Goal: Task Accomplishment & Management: Complete application form

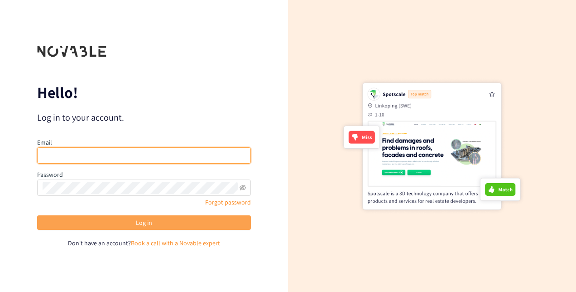
type input "[EMAIL_ADDRESS][PERSON_NAME][DOMAIN_NAME]"
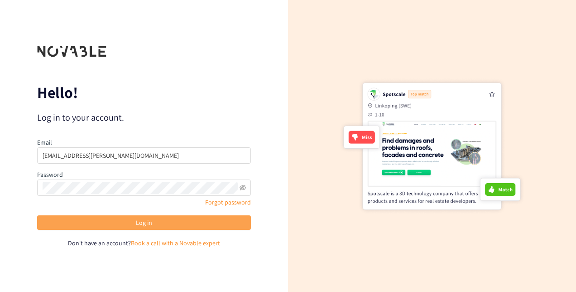
click at [189, 220] on button "Log in" at bounding box center [144, 222] width 214 height 15
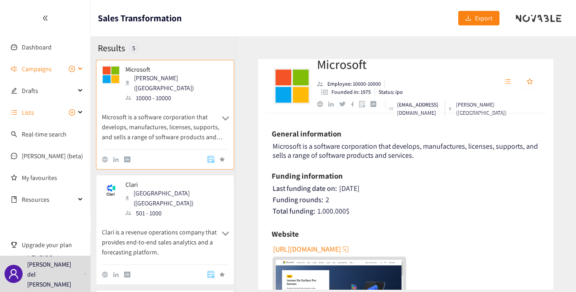
click at [74, 67] on icon "plus-circle" at bounding box center [72, 69] width 6 height 6
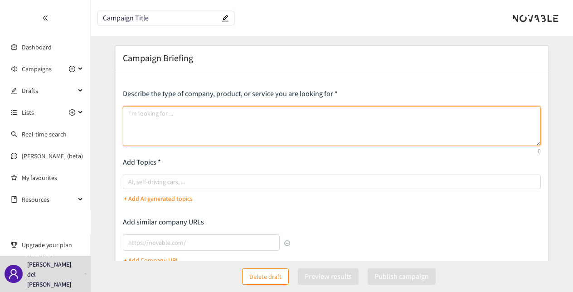
click at [157, 109] on textarea at bounding box center [332, 126] width 418 height 40
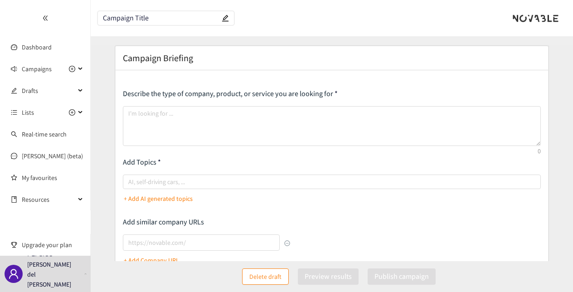
click at [165, 57] on h2 "Campaign Briefing" at bounding box center [158, 58] width 70 height 13
click at [127, 16] on input "Campaign Title" at bounding box center [161, 19] width 117 height 8
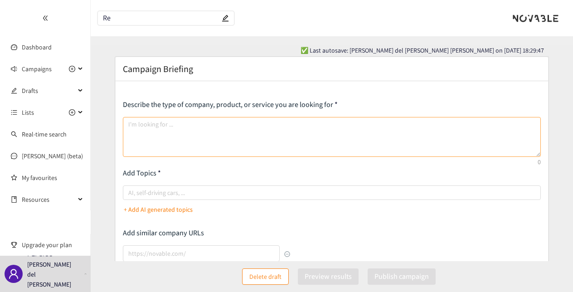
type input "R"
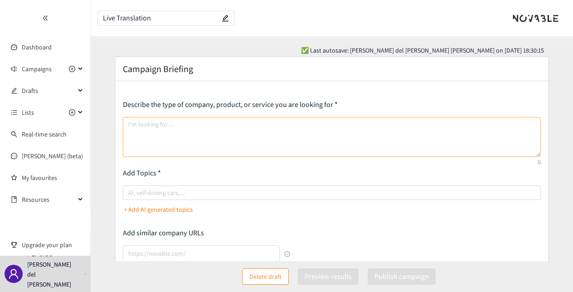
type input "Live Translation"
click at [323, 136] on textarea at bounding box center [332, 137] width 418 height 40
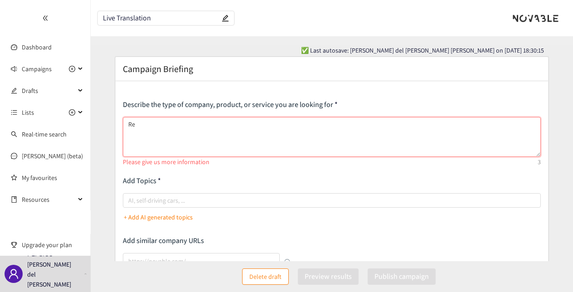
type textarea "R"
type textarea "I"
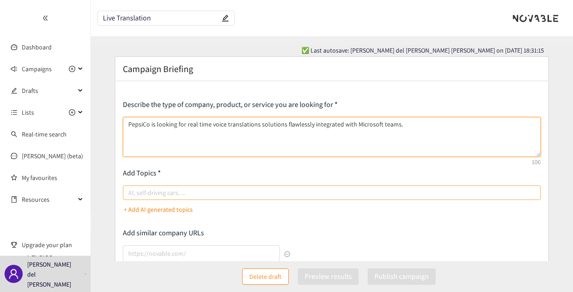
click at [267, 194] on div at bounding box center [327, 192] width 404 height 11
type textarea "PepsiCo is looking for real time voice translations solutions flawlessly integr…"
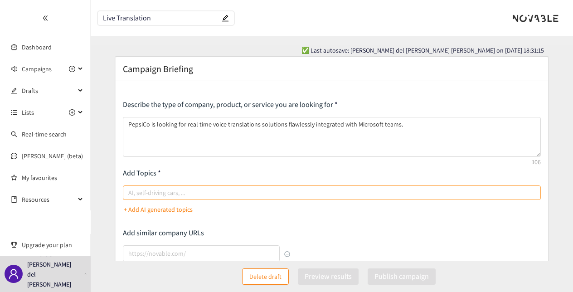
click at [130, 194] on input "AI, self-driving cars, ..." at bounding box center [129, 192] width 2 height 11
type input "T"
type input "Voice translation"
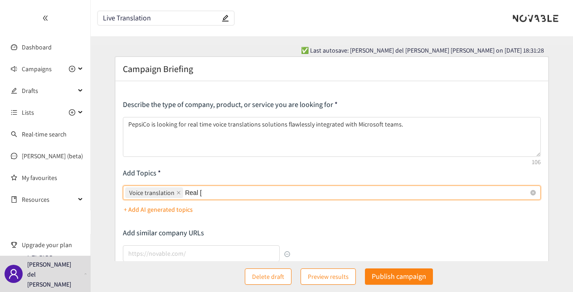
type input "Real time"
type input "Live translations"
type input "calls through microsoft teams"
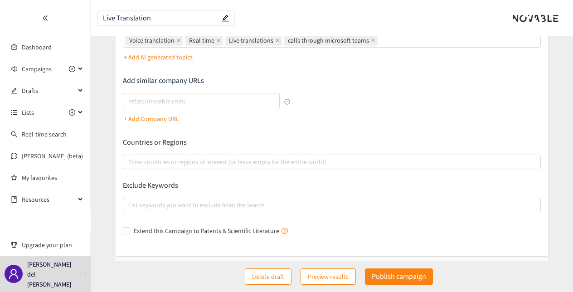
scroll to position [154, 0]
click at [353, 163] on div at bounding box center [327, 160] width 404 height 11
click at [130, 163] on input "Enter countries or regions of interest (or leave empty for the entire world)" at bounding box center [129, 160] width 2 height 11
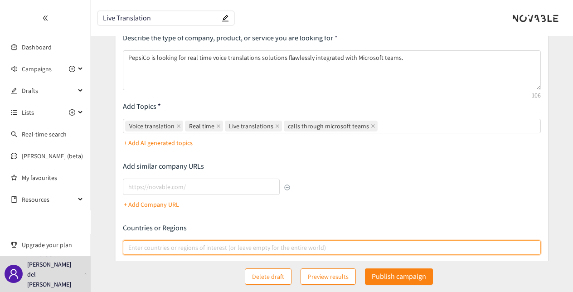
scroll to position [50, 0]
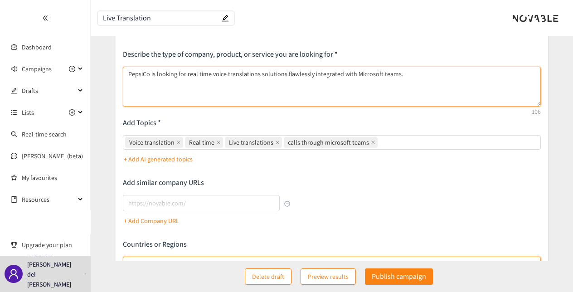
click at [447, 73] on textarea "PepsiCo is looking for real time voice translations solutions flawlessly integr…" at bounding box center [332, 87] width 418 height 40
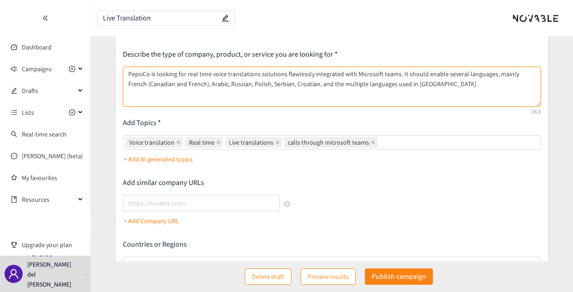
click at [508, 74] on textarea "PepsiCo is looking for real time voice translations solutions flawlessly integr…" at bounding box center [332, 87] width 418 height 40
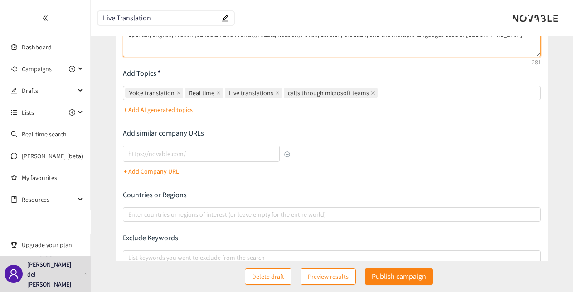
scroll to position [98, 0]
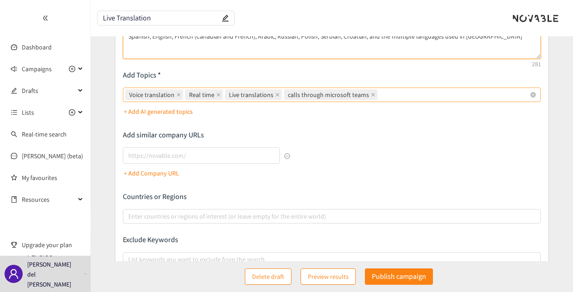
click at [388, 96] on div "Voice translation Real time Live translations calls through microsoft teams" at bounding box center [327, 94] width 404 height 13
type textarea "PepsiCo is looking for real time voice translations solutions flawlessly integr…"
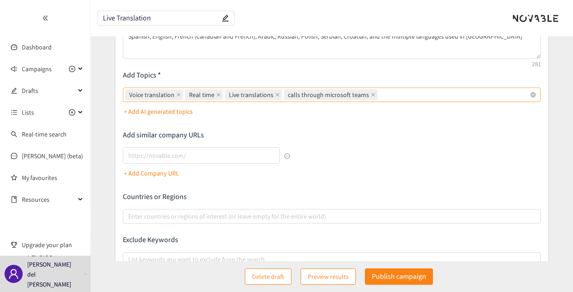
click at [381, 96] on input "Voice translation Real time Live translations calls through microsoft teams" at bounding box center [380, 94] width 2 height 11
type input "Multilanguges"
click at [423, 94] on icon "close" at bounding box center [425, 94] width 5 height 5
click at [432, 94] on input "Voice translation, Real time, Live translations, calls through microsoft teams,…" at bounding box center [433, 94] width 2 height 11
type input "multilanguages"
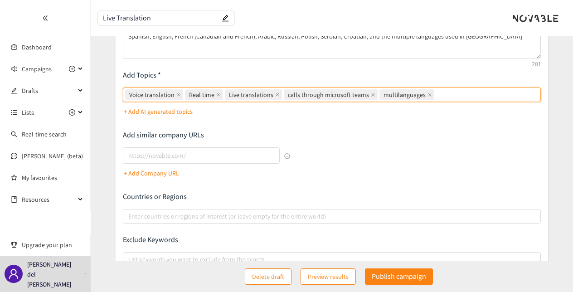
click at [414, 150] on div "Describe the type of company, product, or service you are looking for PepsiCo i…" at bounding box center [332, 147] width 418 height 290
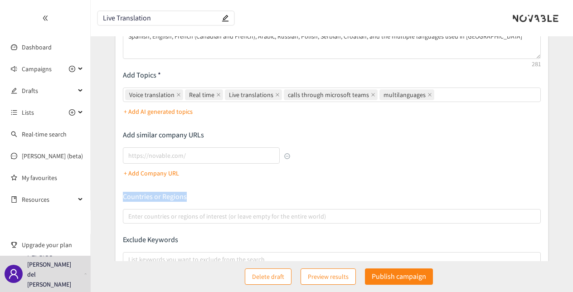
drag, startPoint x: 572, startPoint y: 132, endPoint x: 571, endPoint y: 182, distance: 49.9
click at [571, 182] on form "Campaign Briefing Describe the type of company, product, or service you are loo…" at bounding box center [332, 154] width 482 height 392
click at [259, 191] on div "Describe the type of company, product, or service you are looking for PepsiCo i…" at bounding box center [332, 147] width 418 height 290
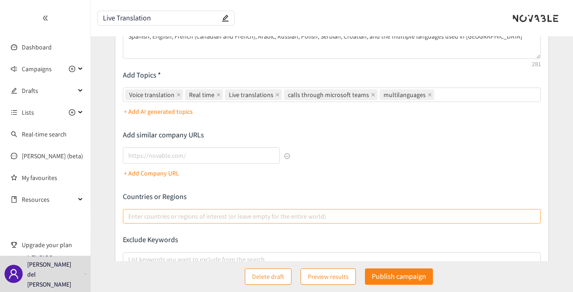
click at [235, 213] on div at bounding box center [327, 216] width 404 height 11
click at [130, 213] on input "Enter countries or regions of interest (or leave empty for the entire world)" at bounding box center [129, 216] width 2 height 11
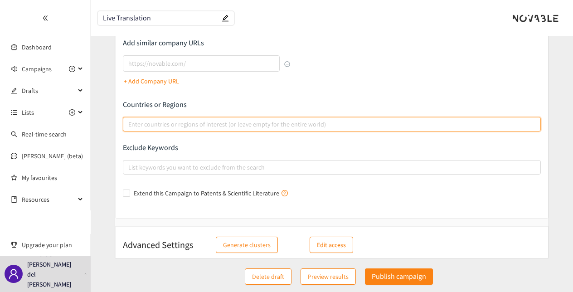
scroll to position [192, 0]
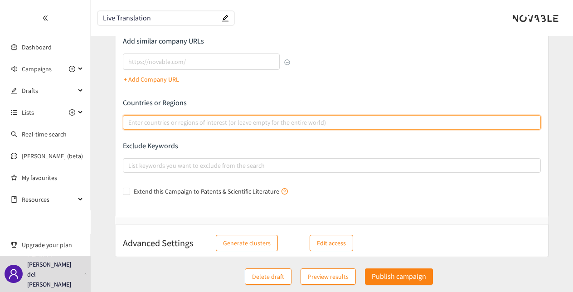
click at [232, 124] on div at bounding box center [327, 122] width 404 height 11
click at [130, 124] on input "Enter countries or regions of interest (or leave empty for the entire world)" at bounding box center [129, 122] width 2 height 11
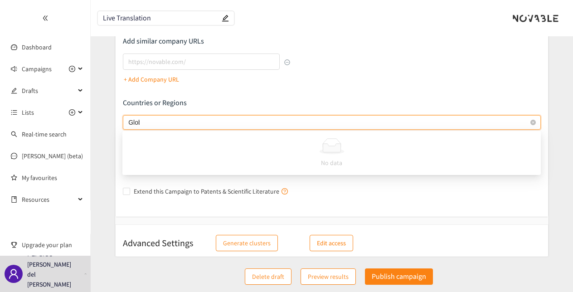
type input "Global"
click at [373, 81] on div "Describe the type of company, product, or service you are looking for PepsiCo i…" at bounding box center [332, 53] width 418 height 290
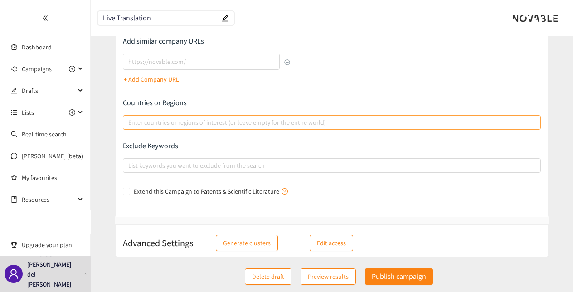
click at [285, 121] on div at bounding box center [327, 122] width 404 height 11
click at [130, 121] on input "Enter countries or regions of interest (or leave empty for the entire world)" at bounding box center [129, 122] width 2 height 11
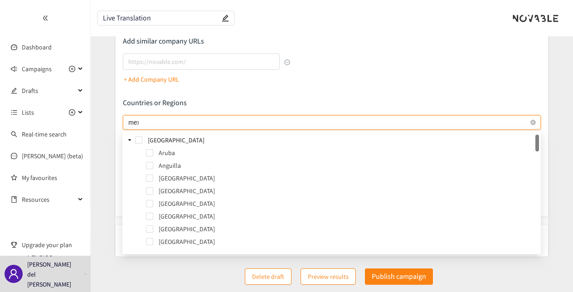
type input "mexi"
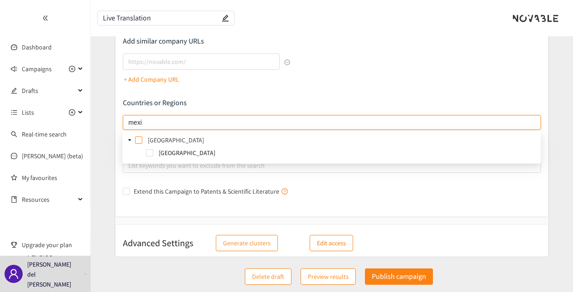
click at [139, 143] on span at bounding box center [138, 139] width 7 height 7
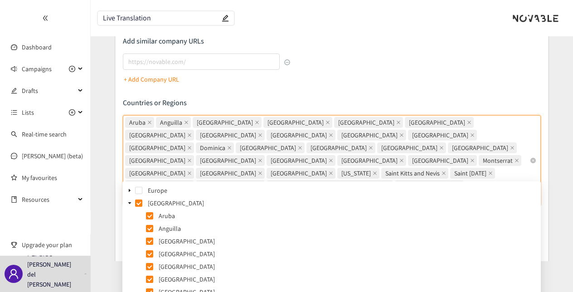
click at [192, 196] on icon "close" at bounding box center [189, 198] width 5 height 5
click at [198, 193] on input "Aruba Anguilla Antigua and Barbuda Bahamas Barbados Belize Bermuda British Virg…" at bounding box center [197, 198] width 2 height 11
click at [441, 171] on icon "close" at bounding box center [443, 173] width 5 height 5
click at [465, 180] on input "Aruba Anguilla Antigua and Barbuda Bahamas Barbados Belize Bermuda British Virg…" at bounding box center [466, 185] width 2 height 11
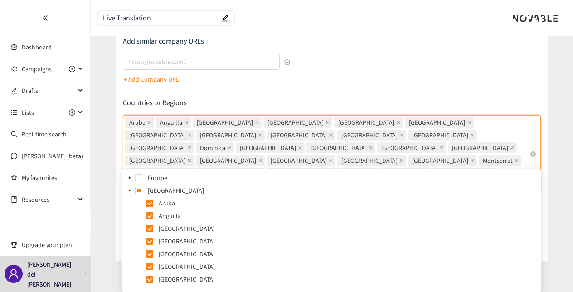
click at [419, 171] on icon "close" at bounding box center [421, 173] width 5 height 5
click at [395, 180] on input "Aruba Anguilla Antigua and Barbuda Bahamas Barbados Belize Bermuda British Virg…" at bounding box center [396, 185] width 2 height 11
click at [443, 171] on icon "close" at bounding box center [445, 173] width 5 height 5
click at [324, 180] on input "Aruba Anguilla Antigua and Barbuda Bahamas Barbados Belize Bermuda British Virg…" at bounding box center [325, 185] width 2 height 11
click at [444, 171] on icon "close" at bounding box center [446, 173] width 4 height 4
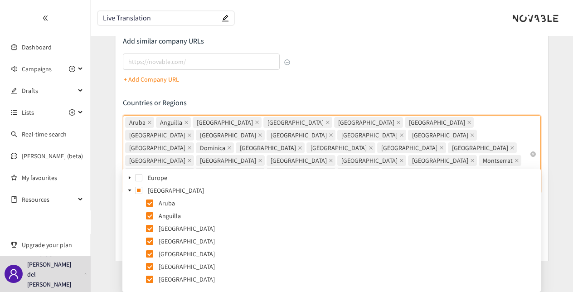
click at [324, 180] on input "Aruba Anguilla Antigua and Barbuda Bahamas Barbados Belize Bermuda British Virg…" at bounding box center [325, 185] width 2 height 11
click at [381, 168] on span "United States Minor Outlying Islands" at bounding box center [444, 173] width 126 height 11
click at [198, 180] on input "Aruba Anguilla Antigua and Barbuda Bahamas Barbados Belize Bermuda British Virg…" at bounding box center [197, 185] width 2 height 11
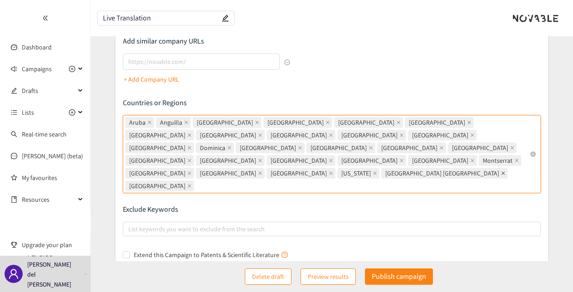
click at [501, 171] on icon "close" at bounding box center [503, 173] width 5 height 5
click at [198, 180] on input "Aruba, Anguilla, Antigua and Barbuda, Bahamas, Barbados, Belize, Bermuda, Briti…" at bounding box center [197, 185] width 2 height 11
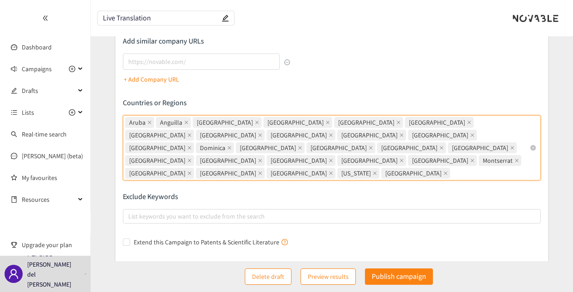
click at [341, 155] on span "Jamaica" at bounding box center [369, 160] width 56 height 10
click at [452, 168] on input "Aruba, Anguilla, Antigua and Barbuda, Bahamas, Barbados, Belize, Bermuda, Briti…" at bounding box center [453, 173] width 2 height 11
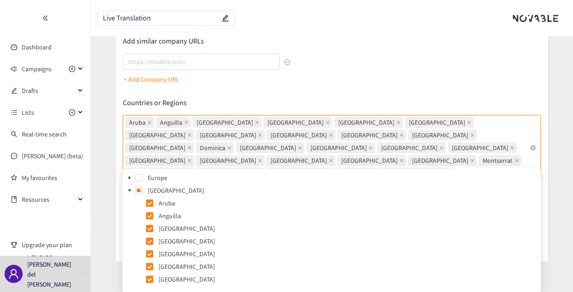
click at [271, 155] on span "Haiti" at bounding box center [299, 160] width 56 height 10
click at [452, 168] on input "Aruba, Anguilla, Antigua and Barbuda, Bahamas, Barbados, Belize, Bermuda, Briti…" at bounding box center [453, 173] width 2 height 11
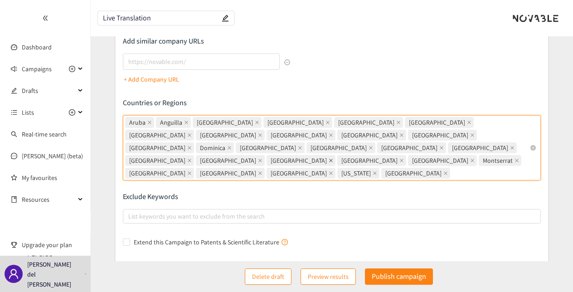
click at [329, 159] on icon "close" at bounding box center [331, 161] width 4 height 4
click at [452, 168] on input "Aruba, Anguilla, Antigua and Barbuda, Bahamas, Barbados, Belize, Bermuda, Briti…" at bounding box center [453, 173] width 2 height 11
click at [203, 155] on span "Honduras" at bounding box center [230, 160] width 69 height 11
click at [381, 168] on input "Aruba Anguilla Antigua and Barbuda Bahamas Barbados Belize Bermuda British Virg…" at bounding box center [382, 173] width 2 height 11
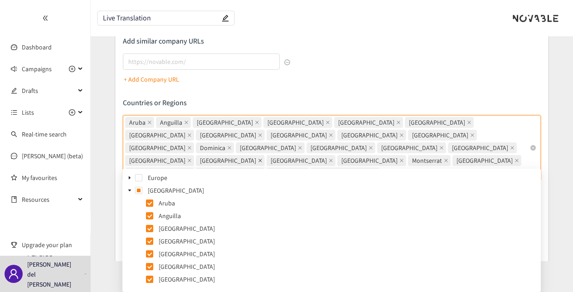
click at [258, 158] on icon "close" at bounding box center [260, 160] width 5 height 5
click at [381, 168] on input "Aruba Anguilla Antigua and Barbuda Bahamas Barbados Belize Bermuda British Virg…" at bounding box center [382, 173] width 2 height 11
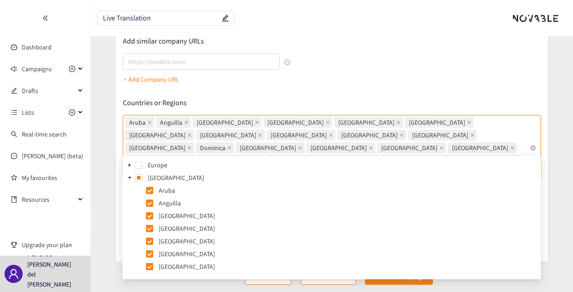
click at [187, 158] on icon "close" at bounding box center [189, 160] width 5 height 5
click at [310, 168] on input "Aruba Anguilla Antigua and Barbuda Bahamas Barbados Belize Bermuda British Virg…" at bounding box center [311, 173] width 2 height 11
click at [266, 155] on span "Montserrat" at bounding box center [287, 160] width 43 height 11
click at [240, 168] on input "Aruba, Anguilla, Antigua and Barbuda, Bahamas, Barbados, Belize, Bermuda, Briti…" at bounding box center [241, 173] width 2 height 11
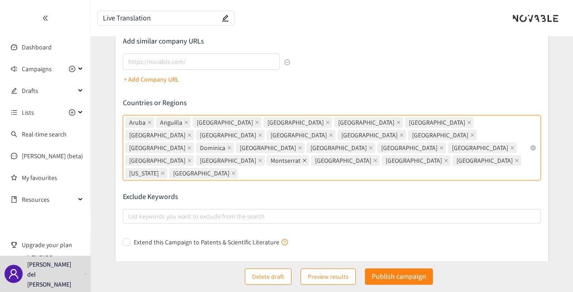
click at [302, 158] on icon "close" at bounding box center [304, 160] width 5 height 5
click at [240, 168] on input "Aruba, Anguilla, Antigua and Barbuda, Bahamas, Barbados, Belize, Bermuda, Briti…" at bounding box center [241, 173] width 2 height 11
click at [329, 158] on icon "close" at bounding box center [331, 160] width 5 height 5
click at [196, 168] on input "Aruba, Anguilla, Antigua and Barbuda, Bahamas, Barbados, Belize, Bermuda, Briti…" at bounding box center [197, 173] width 2 height 11
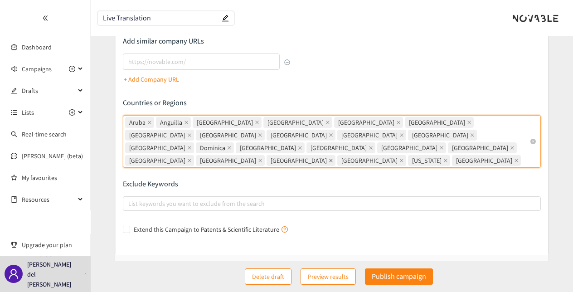
click at [329, 158] on icon "close" at bounding box center [331, 160] width 5 height 5
click at [522, 155] on input "Aruba, Anguilla, Antigua and Barbuda, Bahamas, Barbados, Belize, Bermuda, Briti…" at bounding box center [523, 160] width 2 height 11
click at [329, 158] on icon "close" at bounding box center [331, 160] width 5 height 5
click at [452, 155] on input "Aruba, Anguilla, Antigua and Barbuda, Bahamas, Barbados, Belize, Bermuda, Briti…" at bounding box center [453, 160] width 2 height 11
click at [302, 159] on icon "close" at bounding box center [304, 161] width 4 height 4
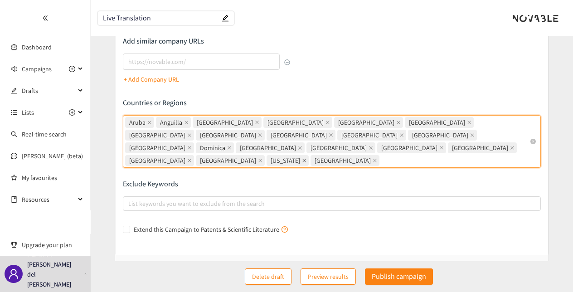
click at [381, 155] on input "Aruba, Anguilla, Antigua and Barbuda, Bahamas, Barbados, Belize, Bermuda, Briti…" at bounding box center [382, 160] width 2 height 11
click at [148, 123] on icon "close" at bounding box center [149, 122] width 5 height 5
click at [337, 155] on input "Aruba, Anguilla, Antigua and Barbuda, Bahamas, Barbados, Belize, Bermuda, Briti…" at bounding box center [338, 160] width 2 height 11
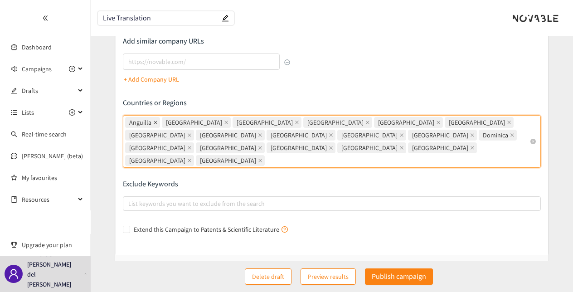
click at [153, 121] on icon "close" at bounding box center [155, 122] width 5 height 5
click at [266, 155] on input "Anguilla, Antigua and Barbuda, Bahamas, Barbados, Belize, Bermuda, British Virg…" at bounding box center [267, 160] width 2 height 11
click at [187, 121] on icon "close" at bounding box center [189, 122] width 5 height 5
click at [266, 155] on input "Antigua and Barbuda, Bahamas, Barbados, Belize, Bermuda, British Virgin Islands…" at bounding box center [267, 160] width 2 height 11
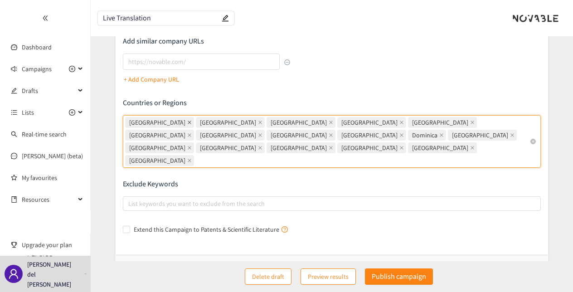
click at [187, 120] on icon "close" at bounding box center [189, 122] width 5 height 5
click at [196, 155] on input "Bahamas, Barbados, Belize, Bermuda, British Virgin Islands, Canada, Costa Rica,…" at bounding box center [197, 160] width 2 height 11
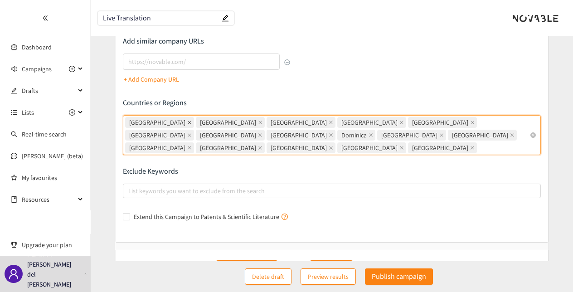
click at [187, 120] on icon "close" at bounding box center [189, 122] width 5 height 5
click at [479, 142] on input "Barbados, Belize, Bermuda, British Virgin Islands, Canada, Costa Rica, Cuba, Ca…" at bounding box center [480, 147] width 2 height 11
click at [187, 121] on icon "close" at bounding box center [189, 122] width 5 height 5
click at [408, 142] on input "Belize, Bermuda, British Virgin Islands, Canada, Costa Rica, Cuba, Cayman Islan…" at bounding box center [409, 147] width 2 height 11
click at [150, 121] on span "Bermuda" at bounding box center [157, 122] width 56 height 10
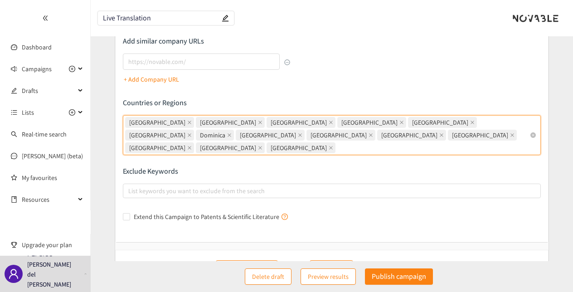
click at [337, 142] on input "Bermuda, British Virgin Islands, Canada, Costa Rica, Cuba, Cayman Islands, Domi…" at bounding box center [338, 147] width 2 height 11
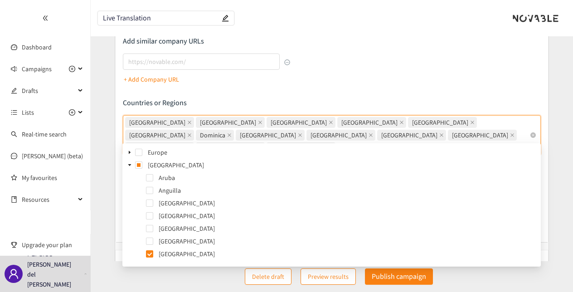
click at [160, 122] on span "Bermuda" at bounding box center [159, 122] width 69 height 11
click at [337, 142] on input "Bermuda British Virgin Islands Canada Costa Rica Cuba Cayman Islands Dominica D…" at bounding box center [338, 147] width 2 height 11
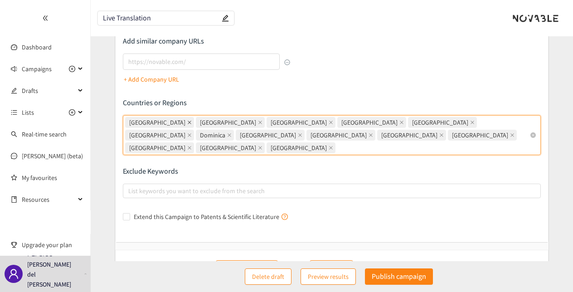
click at [187, 123] on icon "close" at bounding box center [189, 122] width 5 height 5
click at [337, 142] on input "Bermuda, British Virgin Islands, Canada, Costa Rica, Cuba, Cayman Islands, Domi…" at bounding box center [338, 147] width 2 height 11
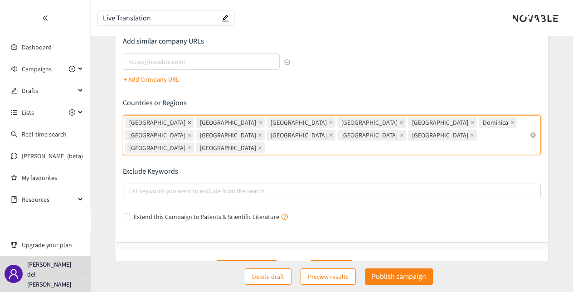
click at [187, 121] on icon "close" at bounding box center [189, 122] width 5 height 5
click at [266, 142] on input "British Virgin Islands, Canada, Costa Rica, Cuba, Cayman Islands, Dominica, Dom…" at bounding box center [267, 147] width 2 height 11
click at [258, 122] on icon "close" at bounding box center [260, 122] width 5 height 5
click at [196, 142] on input "Canada, Costa Rica, Cuba, Cayman Islands, Dominica, Dominican Republic, El Salv…" at bounding box center [197, 147] width 2 height 11
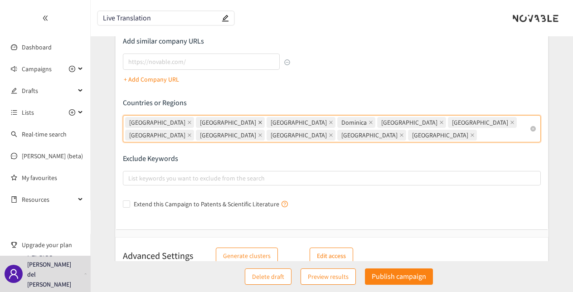
click at [258, 122] on icon "close" at bounding box center [260, 123] width 4 height 4
click at [479, 130] on input "Canada, Cuba, Cayman Islands, Dominica, Dominican Republic, El Salvador, Guadel…" at bounding box center [480, 135] width 2 height 11
click at [258, 122] on icon "close" at bounding box center [260, 122] width 5 height 5
click at [408, 130] on input "Canada, Cayman Islands, Dominica, Dominican Republic, El Salvador, Guadeloupe, …" at bounding box center [409, 135] width 2 height 11
click at [188, 121] on icon "close" at bounding box center [190, 123] width 4 height 4
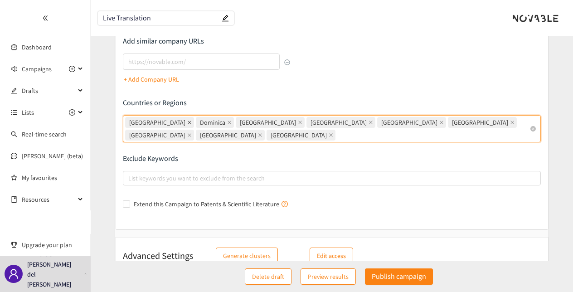
click at [337, 130] on input "Canada, Dominica, Dominican Republic, El Salvador, Guadeloupe, Guatemala, Jamai…" at bounding box center [338, 135] width 2 height 11
click at [158, 121] on icon "close" at bounding box center [159, 123] width 4 height 4
click at [266, 130] on input "Dominica, Dominican Republic, El Salvador, Guadeloupe, Guatemala, Jamaica, Mexi…" at bounding box center [267, 135] width 2 height 11
click at [187, 120] on icon "close" at bounding box center [189, 122] width 5 height 5
click at [266, 130] on input "Dominican Republic, El Salvador, Guadeloupe, Guatemala, Jamaica, Mexico, United…" at bounding box center [267, 135] width 2 height 11
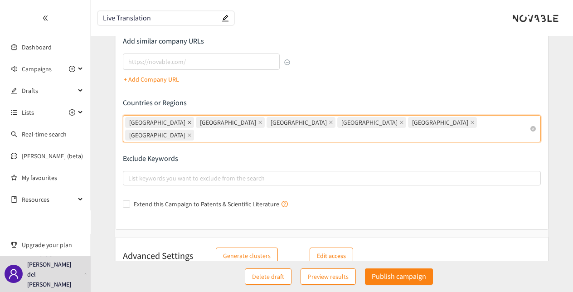
click at [187, 121] on icon "close" at bounding box center [189, 122] width 5 height 5
click at [196, 130] on input "El Salvador, Guadeloupe, Guatemala, Jamaica, Mexico, United States El Salvador …" at bounding box center [197, 135] width 2 height 11
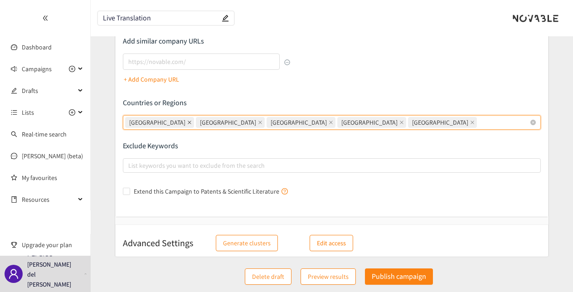
click at [188, 121] on icon "close" at bounding box center [190, 123] width 4 height 4
click at [479, 121] on input "Guadeloupe, Guatemala, Jamaica, Mexico, United States Guadeloupe Guatemala Jama…" at bounding box center [480, 122] width 2 height 11
click at [187, 121] on icon "close" at bounding box center [189, 122] width 5 height 5
click at [408, 121] on input "Guatemala, Jamaica, Mexico, United States Guatemala Jamaica Mexico United States" at bounding box center [409, 122] width 2 height 11
click at [187, 122] on icon "close" at bounding box center [189, 122] width 5 height 5
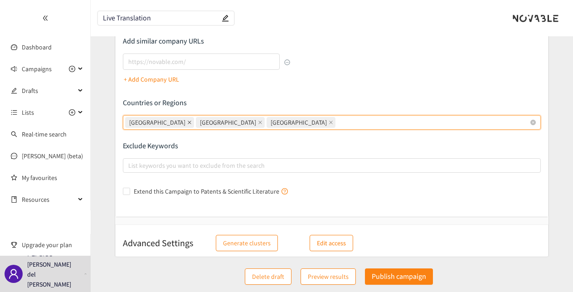
click at [337, 122] on input "Jamaica, Mexico, United States Jamaica Mexico United States" at bounding box center [338, 122] width 2 height 11
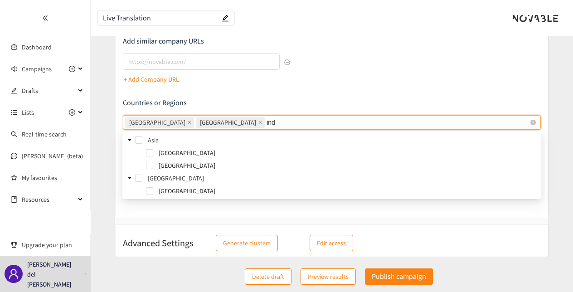
type input "indi"
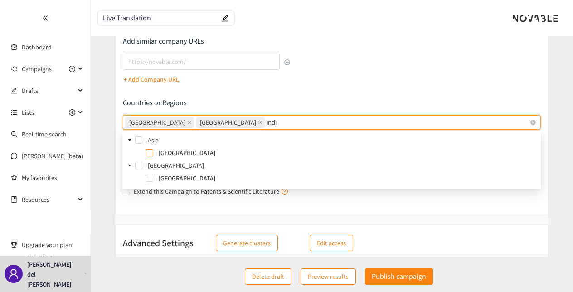
click at [150, 150] on span at bounding box center [149, 152] width 7 height 7
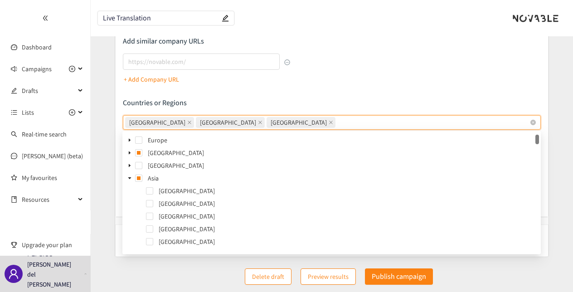
click at [250, 124] on div "Mexico United States India" at bounding box center [327, 122] width 404 height 13
click at [337, 124] on input "Mexico United States India" at bounding box center [338, 122] width 2 height 11
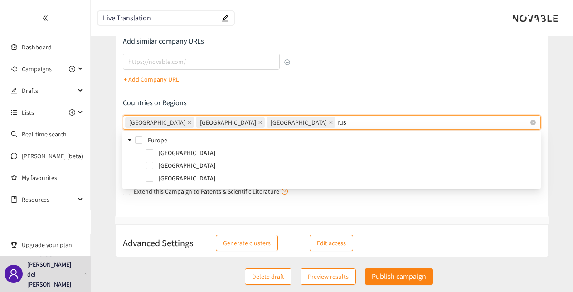
type input "russ"
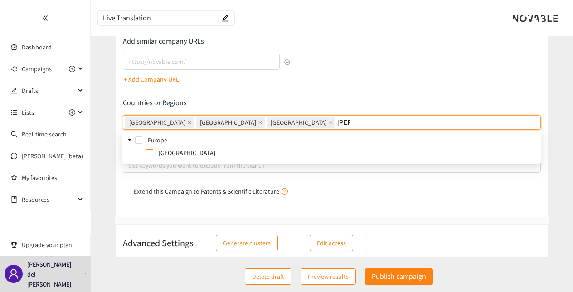
click at [148, 154] on span at bounding box center [149, 152] width 7 height 7
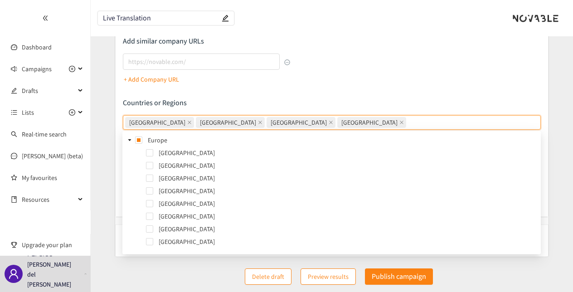
click at [512, 103] on p "Countries or Regions" at bounding box center [332, 103] width 418 height 10
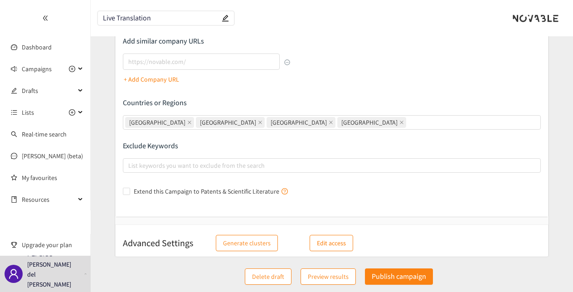
scroll to position [196, 0]
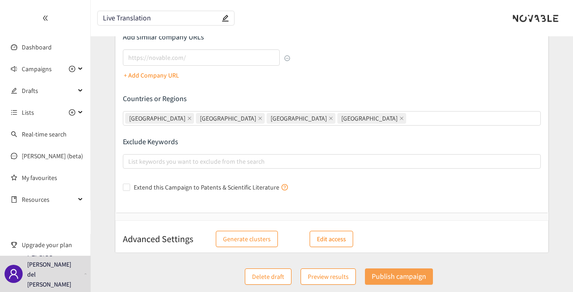
click at [381, 276] on p "Publish campaign" at bounding box center [399, 276] width 54 height 11
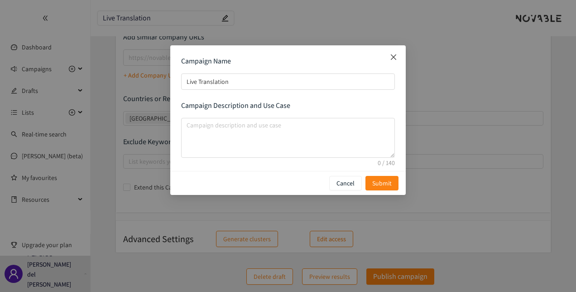
click at [394, 54] on icon "close" at bounding box center [393, 56] width 7 height 7
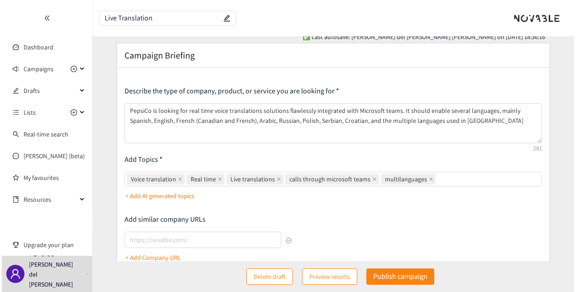
scroll to position [0, 0]
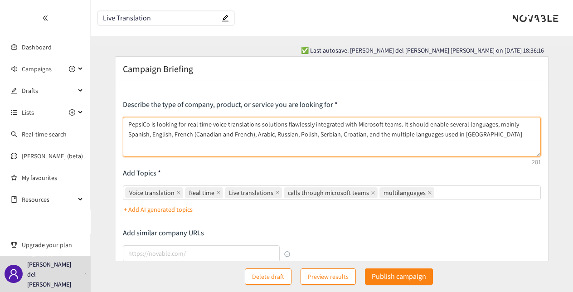
click at [420, 132] on textarea "PepsiCo is looking for real time voice translations solutions flawlessly integr…" at bounding box center [332, 137] width 418 height 40
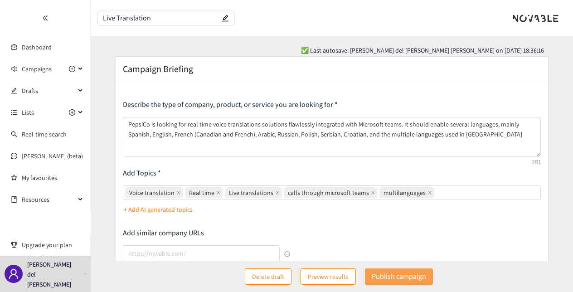
click at [380, 275] on p "Publish campaign" at bounding box center [399, 276] width 54 height 11
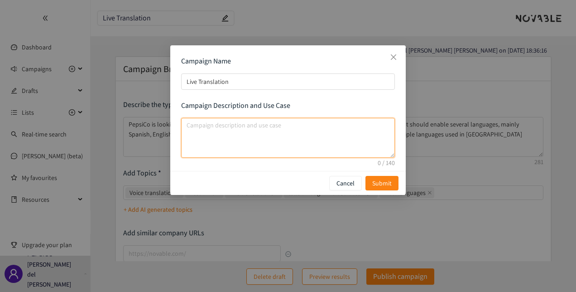
click at [240, 135] on textarea "campaign description and use case" at bounding box center [288, 138] width 214 height 40
paste textarea "PepsiCo is looking for real time voice translations solutions flawlessly integr…"
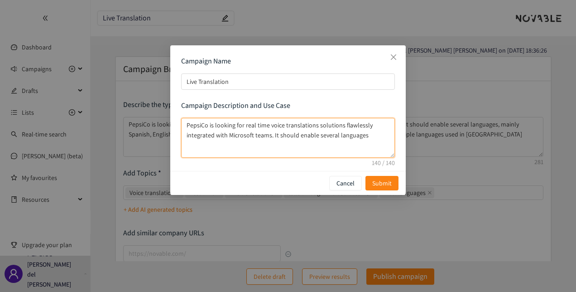
drag, startPoint x: 243, startPoint y: 124, endPoint x: 71, endPoint y: 106, distance: 173.1
click at [71, 106] on div "Campaign Name Live Translation Campaign Description and Use Case PepsiCo is loo…" at bounding box center [288, 146] width 576 height 292
click at [316, 136] on textarea "Real time voice translations solutions flawlessly integrated with Microsoft tea…" at bounding box center [288, 138] width 214 height 40
type textarea "Real time voice translations solutions flawlessly integrated with Microsoft tea…"
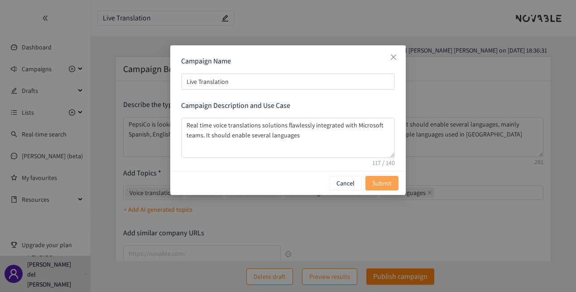
click at [390, 183] on span "Submit" at bounding box center [381, 183] width 19 height 10
